Goal: Obtain resource: Download file/media

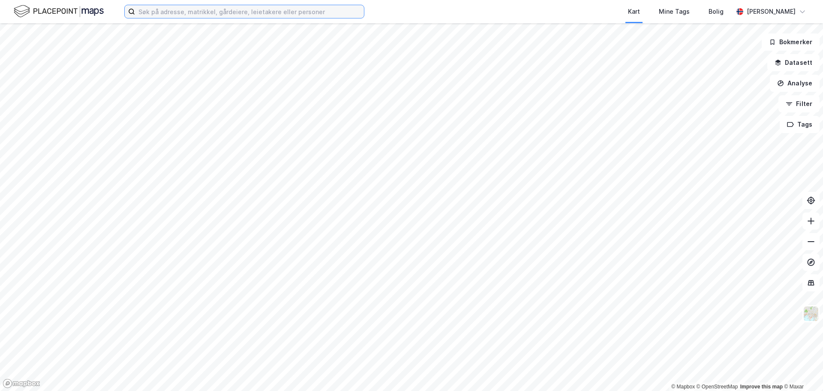
click at [158, 6] on input at bounding box center [249, 11] width 229 height 13
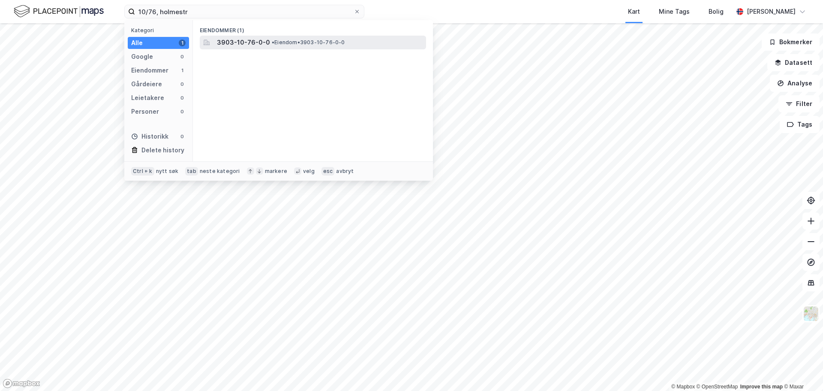
click at [301, 45] on span "• Eiendom • 3903-10-76-0-0" at bounding box center [308, 42] width 73 height 7
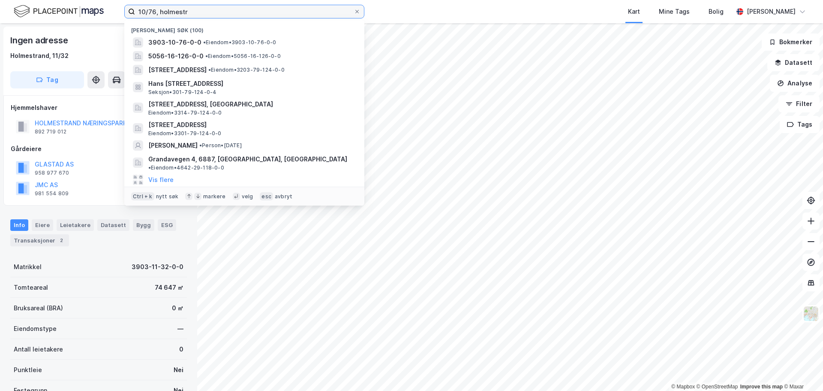
drag, startPoint x: 155, startPoint y: 14, endPoint x: 96, endPoint y: 8, distance: 59.1
click at [96, 8] on div "10/76, holmestr Nylige søk [PHONE_NUMBER] • Eiendom • 3903-10-76-0-0 5056-16-12…" at bounding box center [411, 11] width 823 height 23
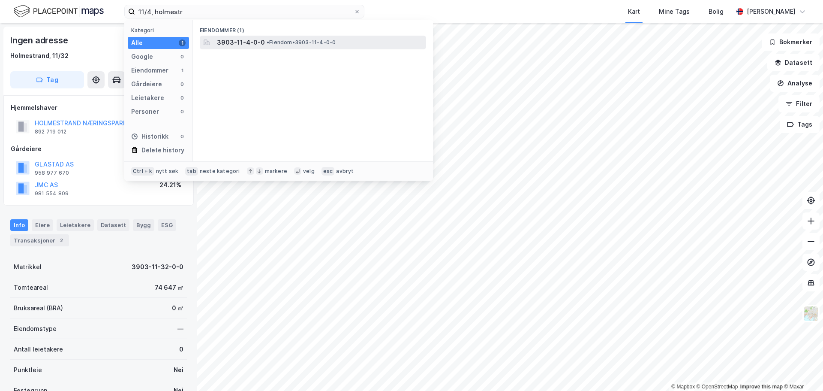
click at [307, 42] on span "• Eiendom • 3903-11-4-0-0" at bounding box center [301, 42] width 69 height 7
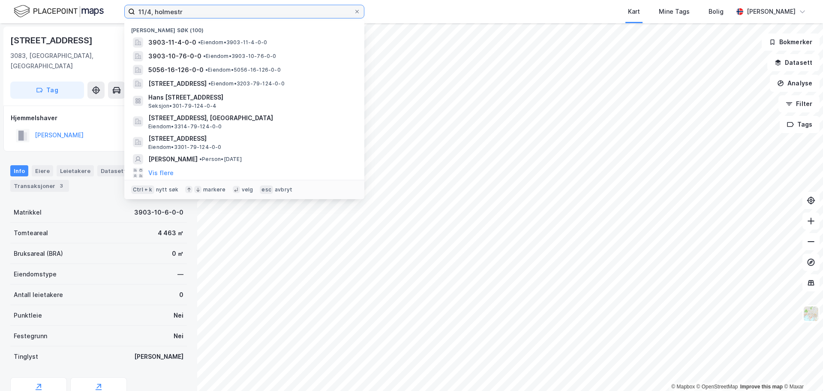
click at [151, 11] on input "11/4, holmestr" at bounding box center [244, 11] width 219 height 13
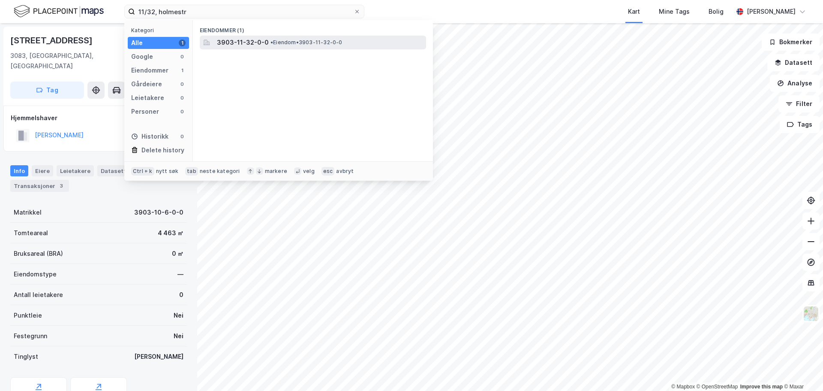
click at [243, 45] on span "3903-11-32-0-0" at bounding box center [243, 42] width 52 height 10
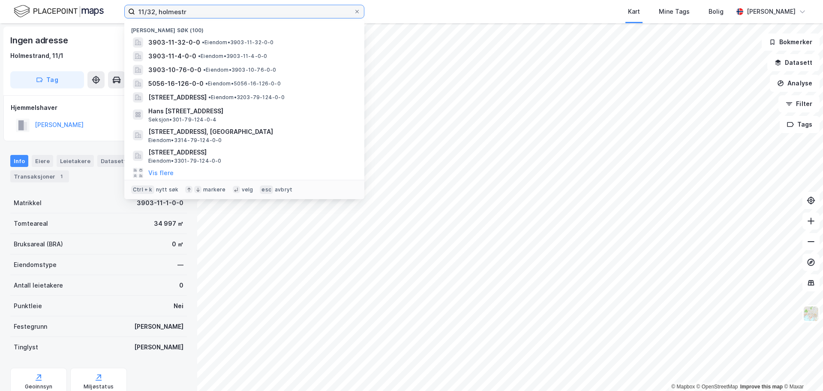
drag, startPoint x: 154, startPoint y: 11, endPoint x: 95, endPoint y: 10, distance: 58.8
click at [95, 10] on div "11/32, holmestr Nylige søk [PHONE_NUMBER] • Eiendom • 3903-11-32-0-0 3903-11-4-…" at bounding box center [411, 11] width 823 height 23
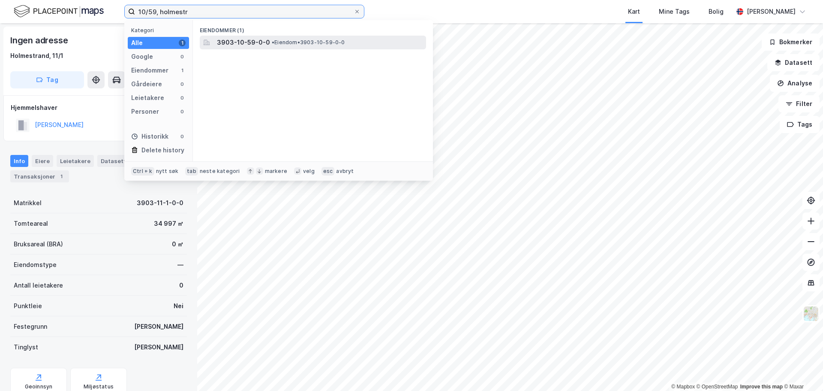
type input "10/59, holmestr"
click at [247, 38] on span "3903-10-59-0-0" at bounding box center [243, 42] width 53 height 10
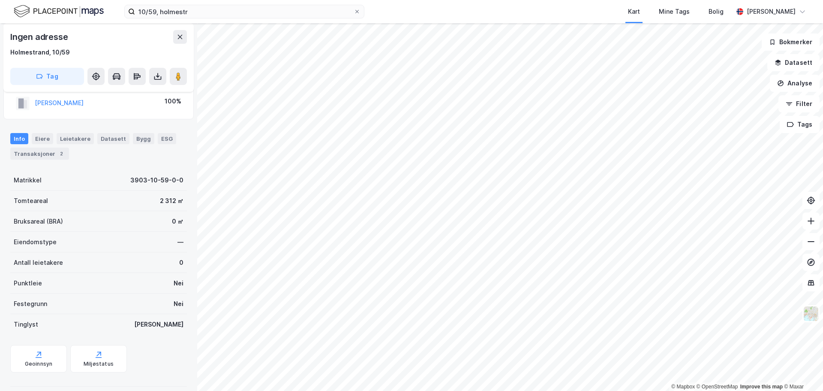
scroll to position [31, 0]
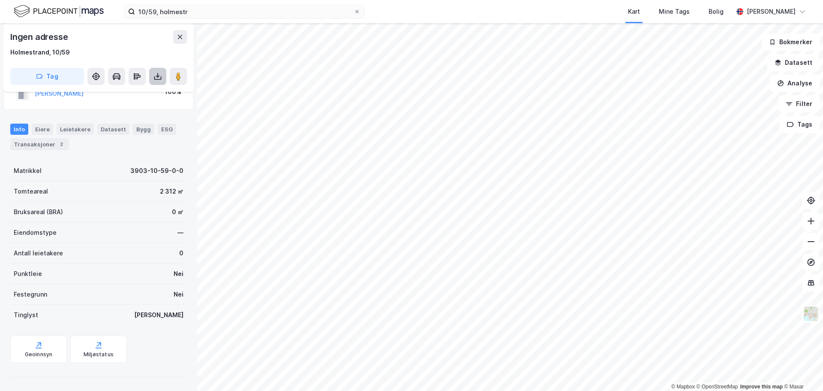
click at [163, 79] on button at bounding box center [157, 76] width 17 height 17
click at [142, 107] on div "Last ned matrikkelrapport" at bounding box center [125, 107] width 71 height 7
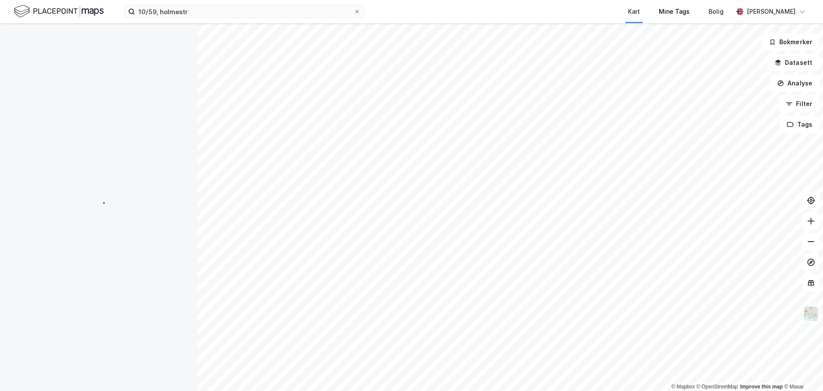
scroll to position [31, 0]
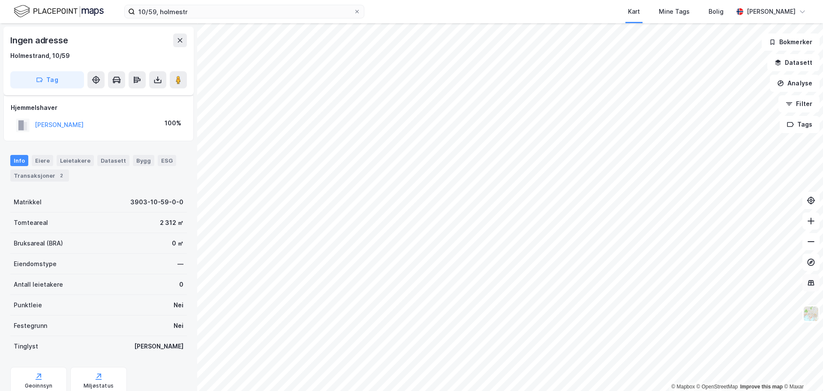
scroll to position [31, 0]
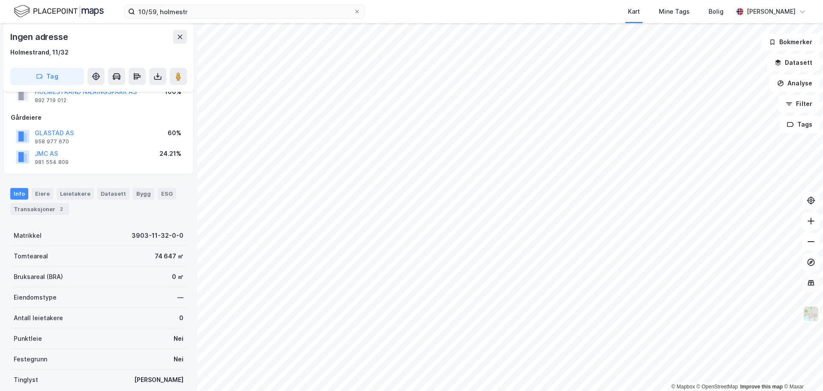
scroll to position [31, 0]
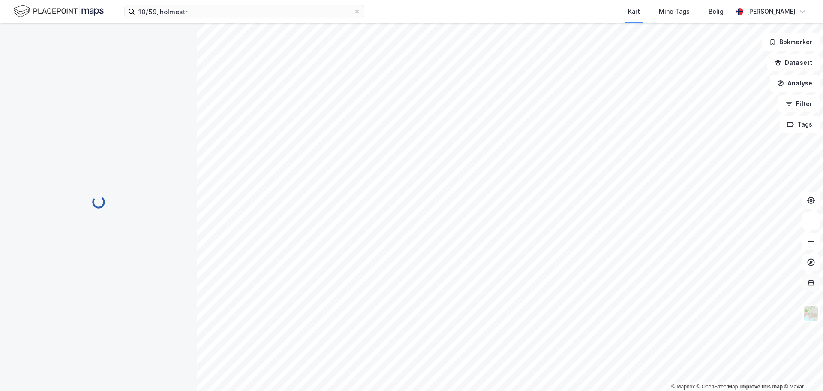
scroll to position [31, 0]
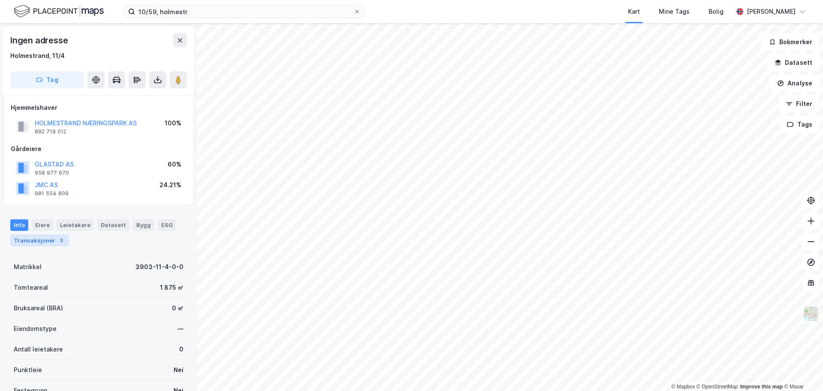
click at [45, 238] on div "Transaksjoner 3" at bounding box center [39, 240] width 59 height 12
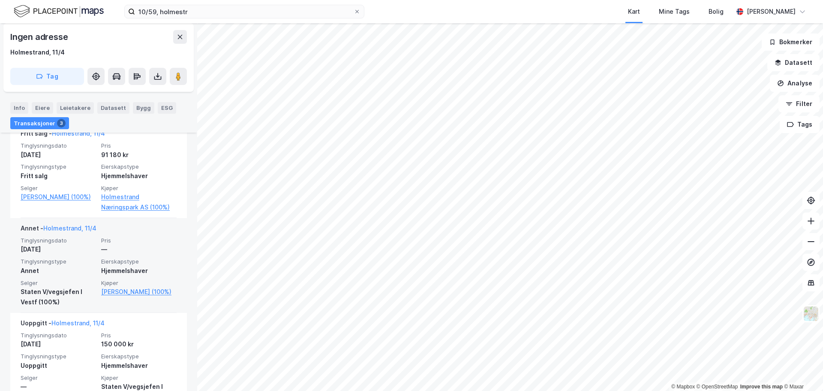
scroll to position [241, 0]
